Goal: Task Accomplishment & Management: Manage account settings

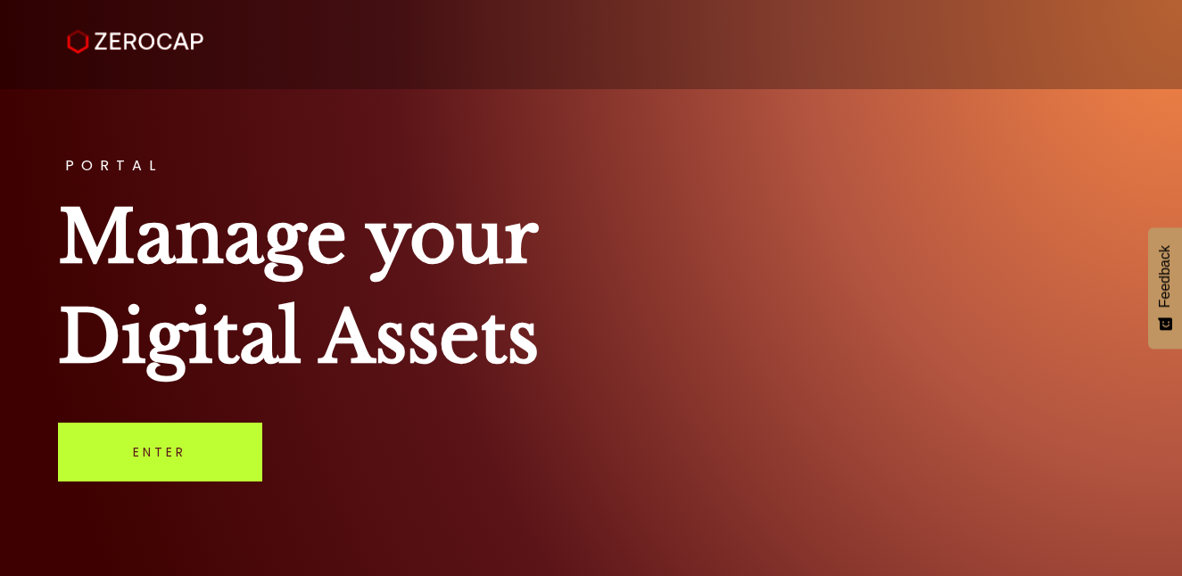
click at [156, 455] on link "Enter" at bounding box center [160, 452] width 204 height 59
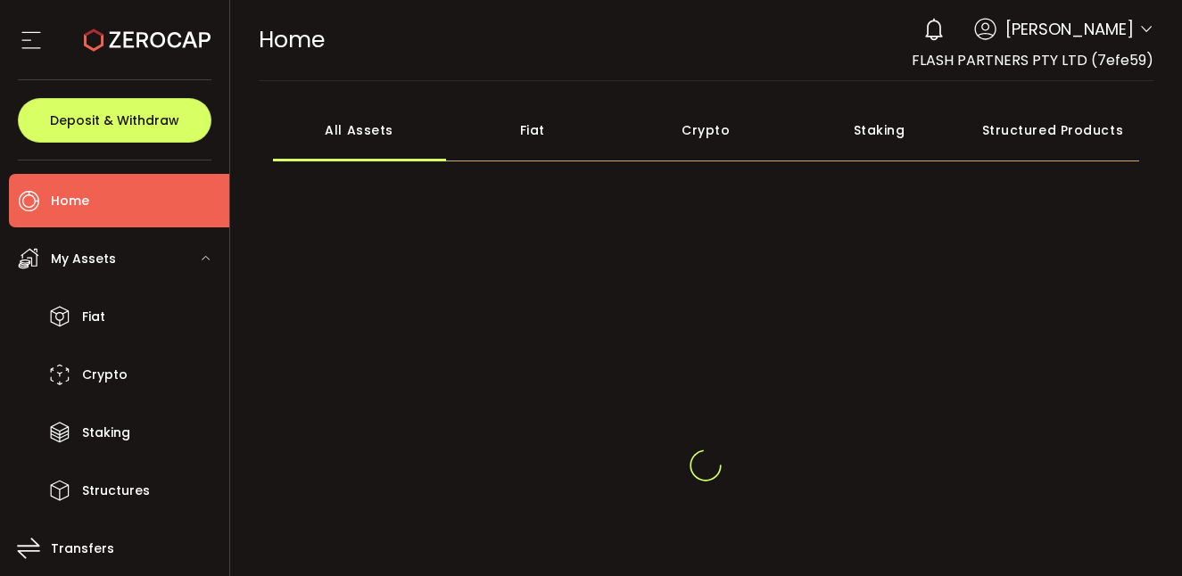
click at [154, 260] on div "My Assets" at bounding box center [119, 259] width 220 height 54
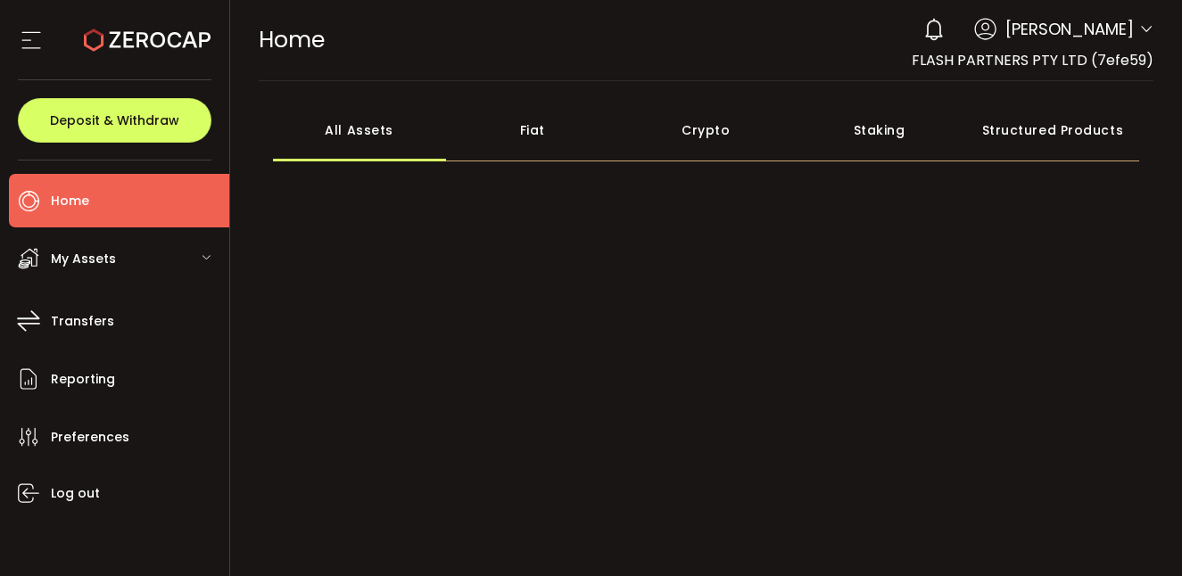
click at [124, 263] on div "My Assets" at bounding box center [119, 259] width 220 height 54
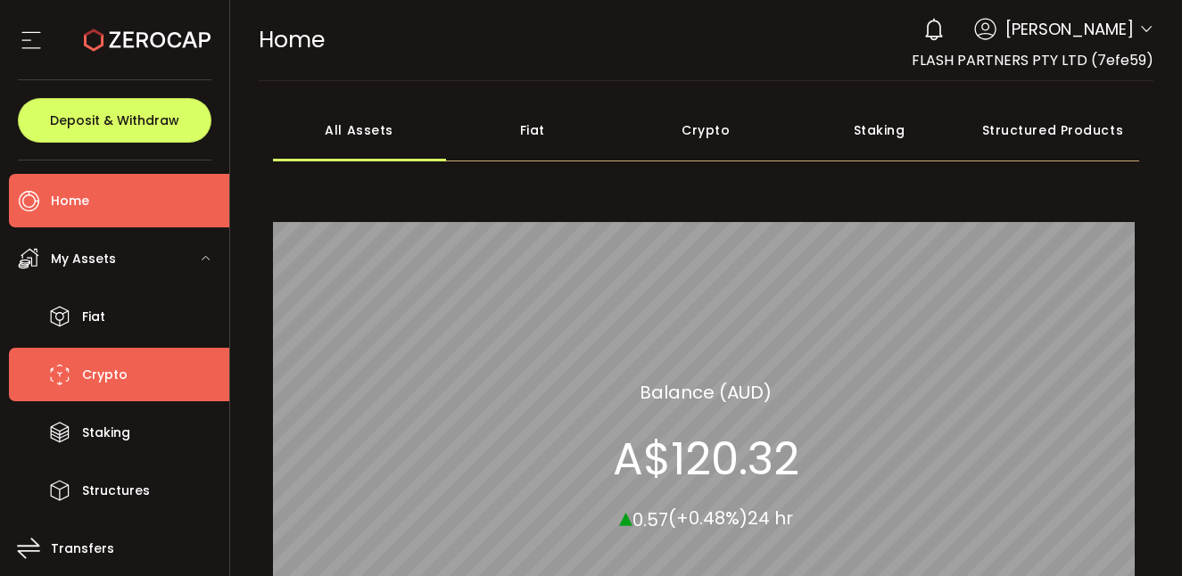
click at [95, 369] on span "Crypto" at bounding box center [104, 375] width 45 height 26
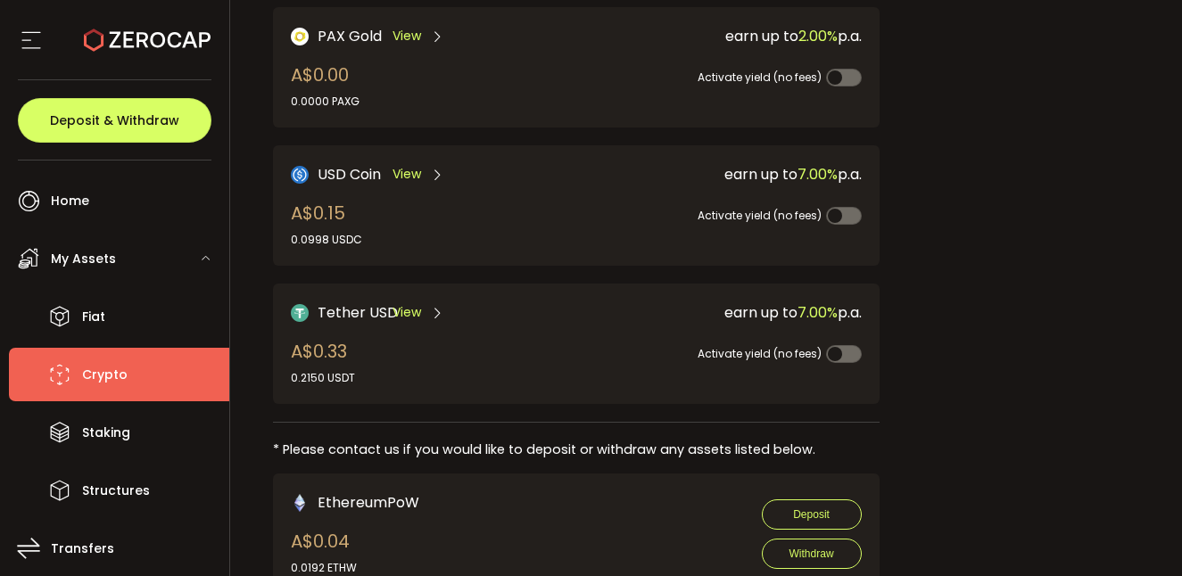
scroll to position [564, 0]
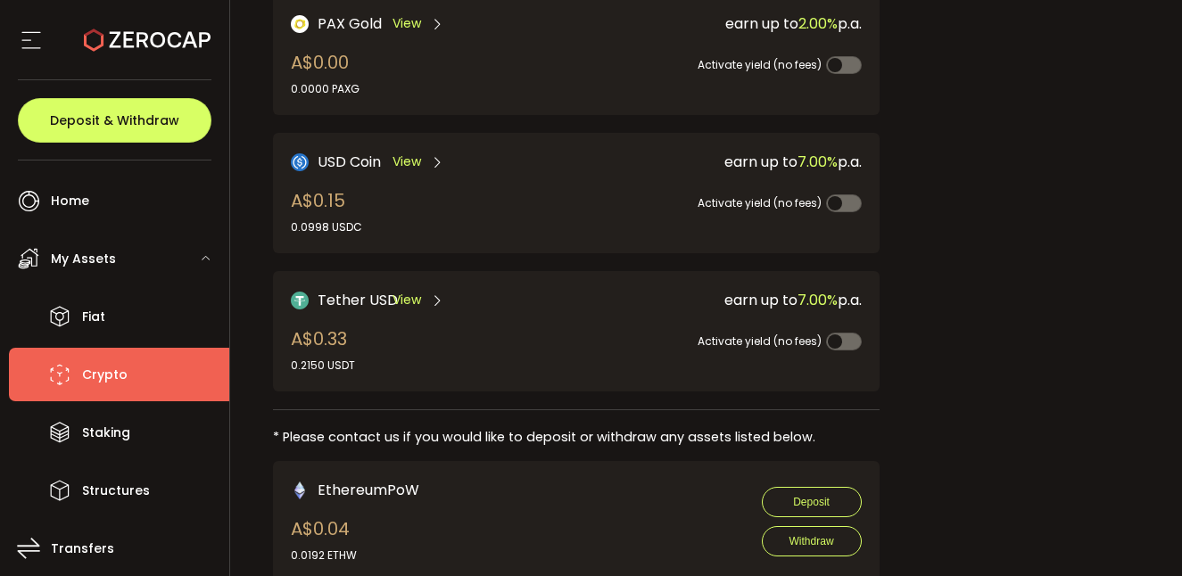
click at [433, 293] on icon at bounding box center [437, 300] width 14 height 14
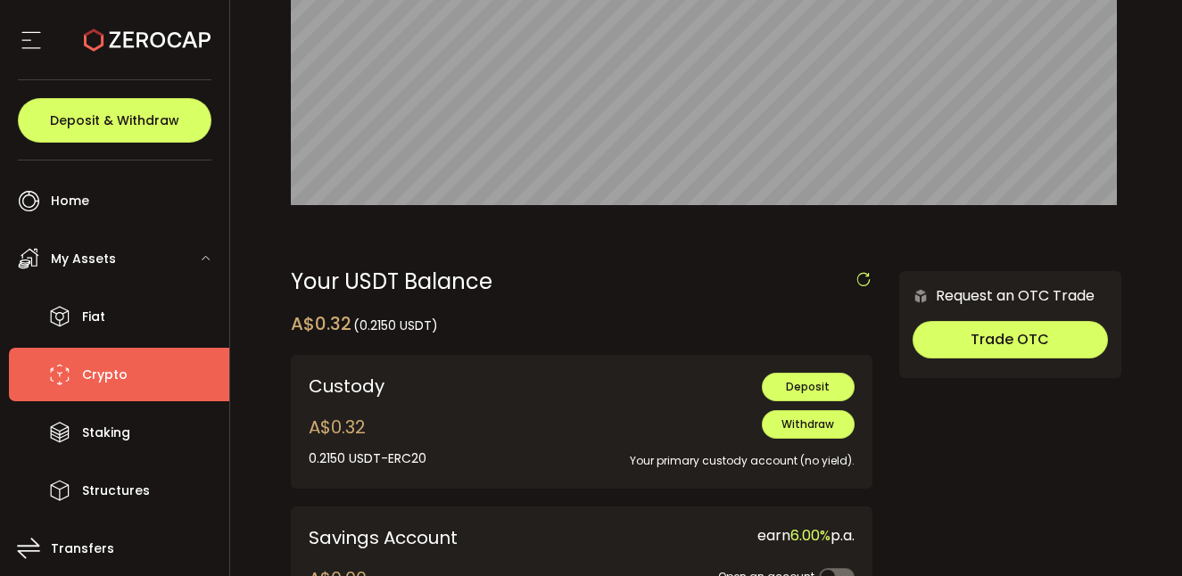
scroll to position [357, 0]
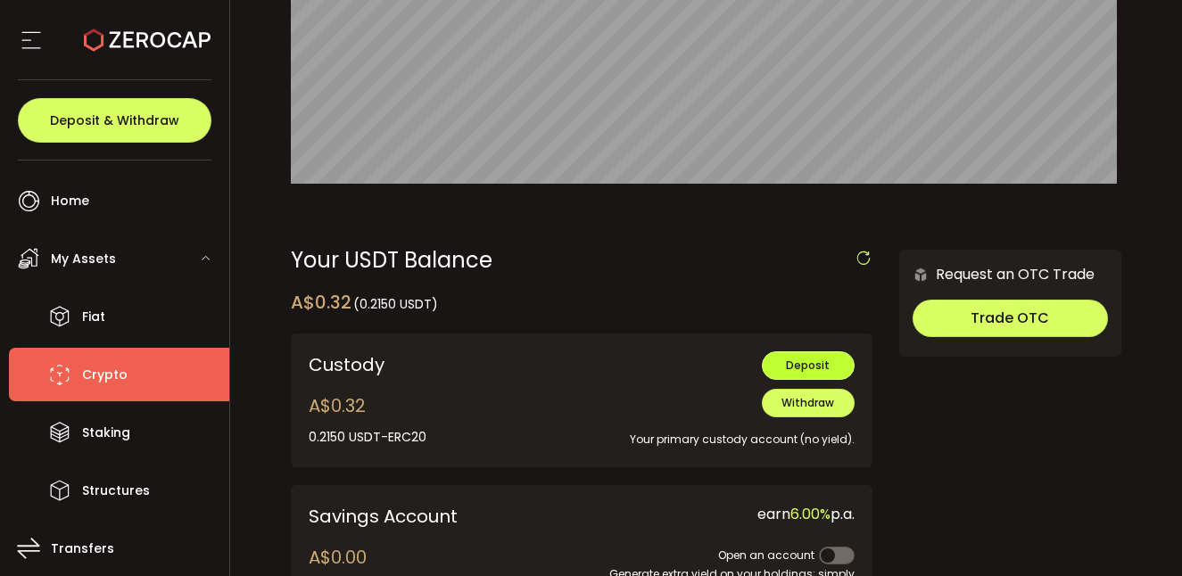
click at [798, 366] on span "Deposit" at bounding box center [808, 365] width 44 height 15
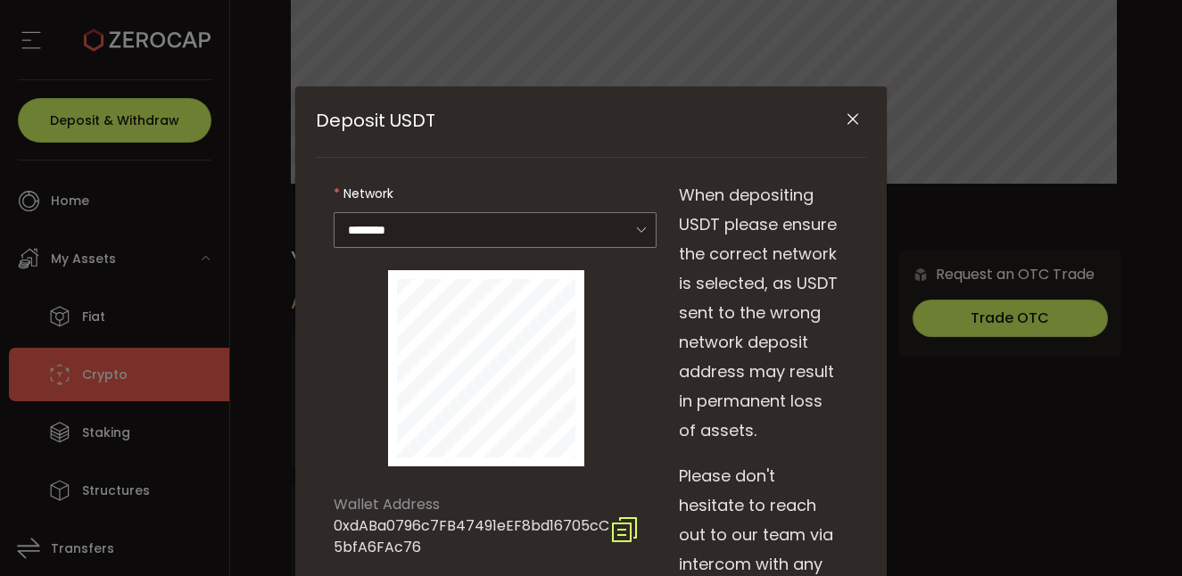
click at [625, 532] on icon "Deposit USDT" at bounding box center [624, 529] width 29 height 29
click at [853, 120] on icon "Close" at bounding box center [853, 120] width 18 height 18
